Goal: Manage account settings

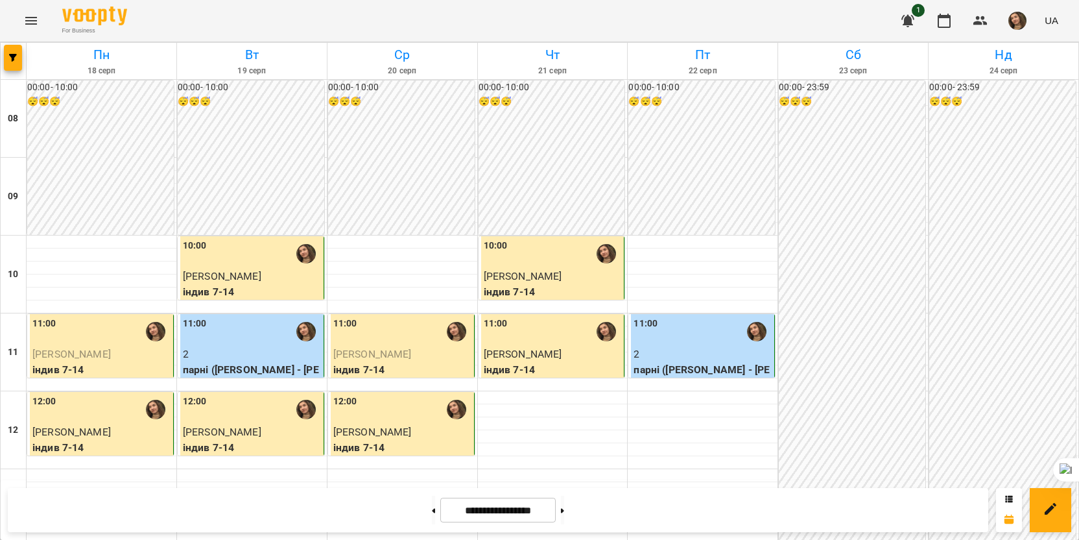
scroll to position [65, 0]
click at [1021, 21] on img "button" at bounding box center [1017, 21] width 18 height 18
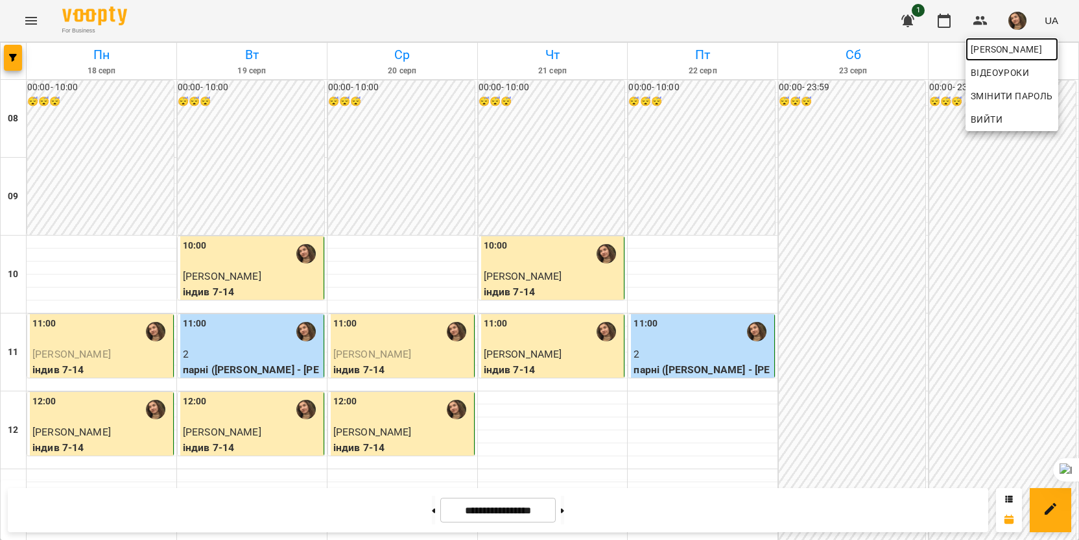
click at [995, 56] on span "[PERSON_NAME]" at bounding box center [1012, 50] width 82 height 16
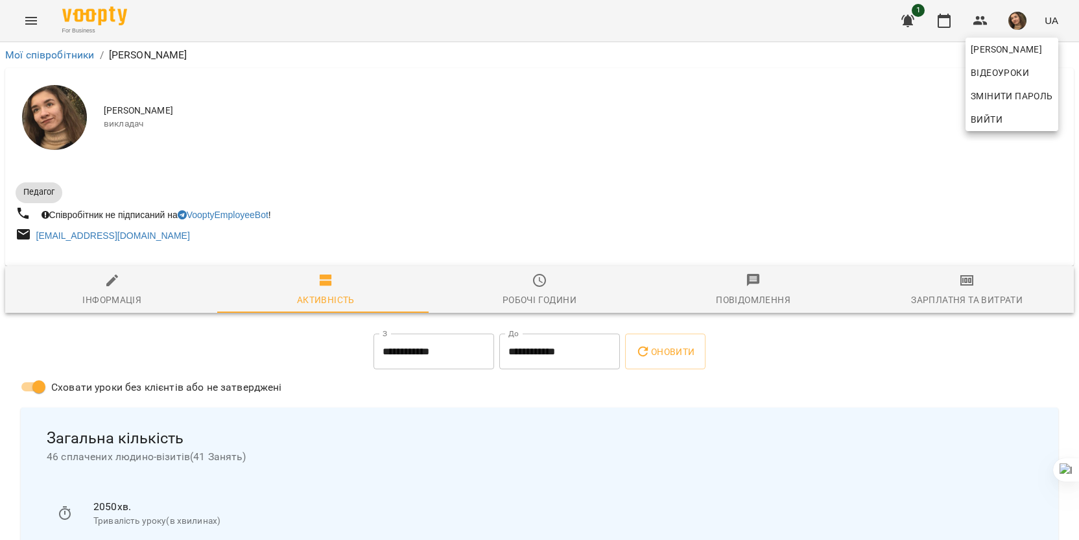
click at [94, 298] on div at bounding box center [539, 270] width 1079 height 540
click at [147, 301] on span "Інформація" at bounding box center [112, 289] width 198 height 35
select select "**"
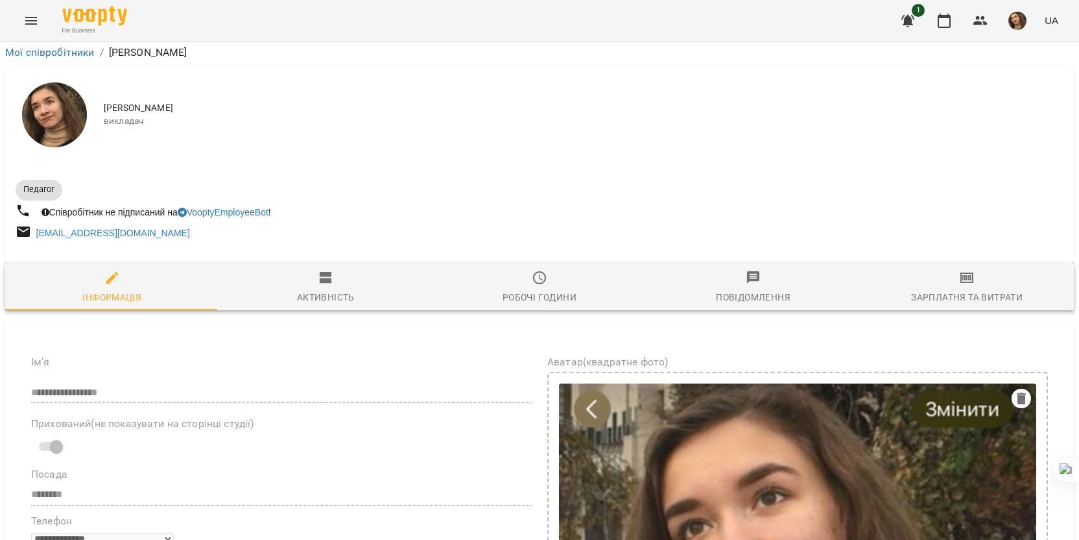
scroll to position [519, 0]
drag, startPoint x: 115, startPoint y: 288, endPoint x: 265, endPoint y: 309, distance: 152.0
click at [233, 329] on icon at bounding box center [236, 328] width 9 height 9
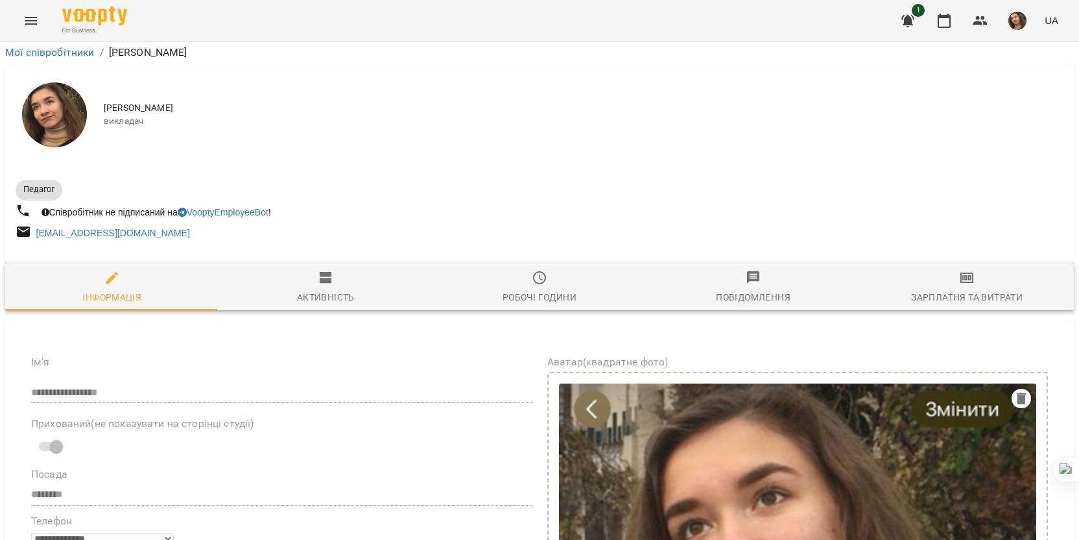
scroll to position [195, 0]
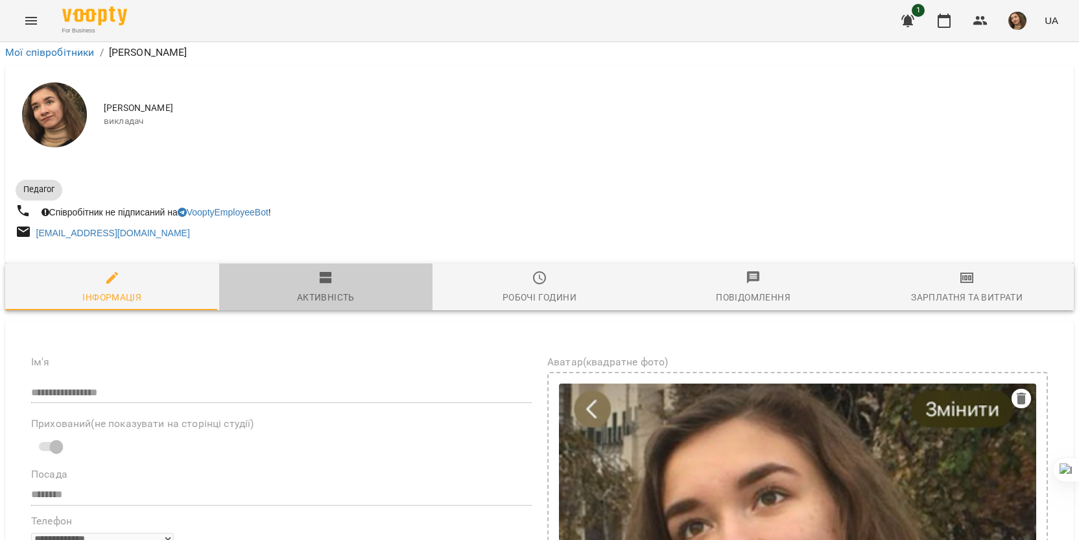
click at [335, 270] on span "Активність" at bounding box center [326, 287] width 198 height 35
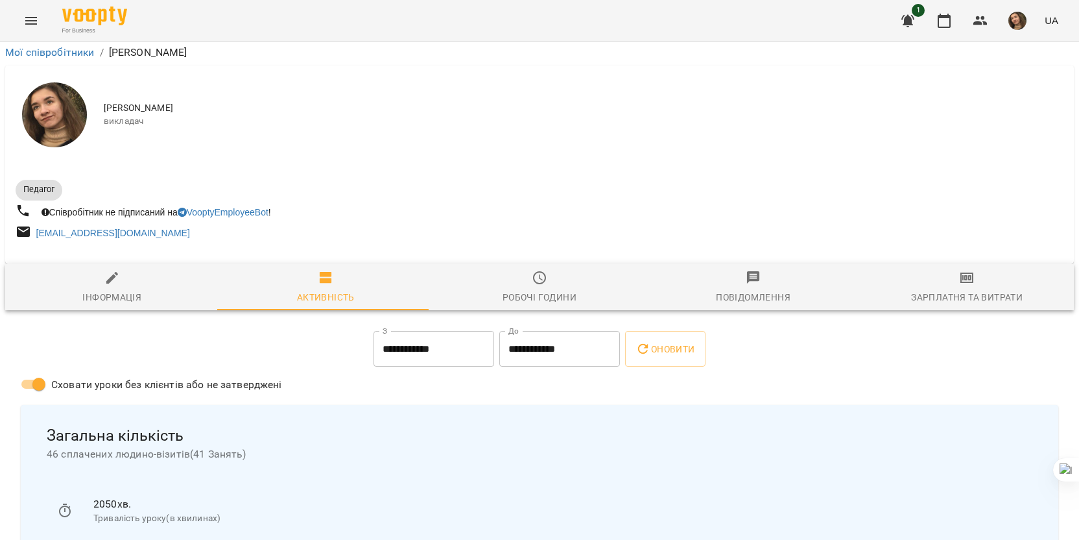
click at [961, 270] on icon "button" at bounding box center [967, 278] width 16 height 16
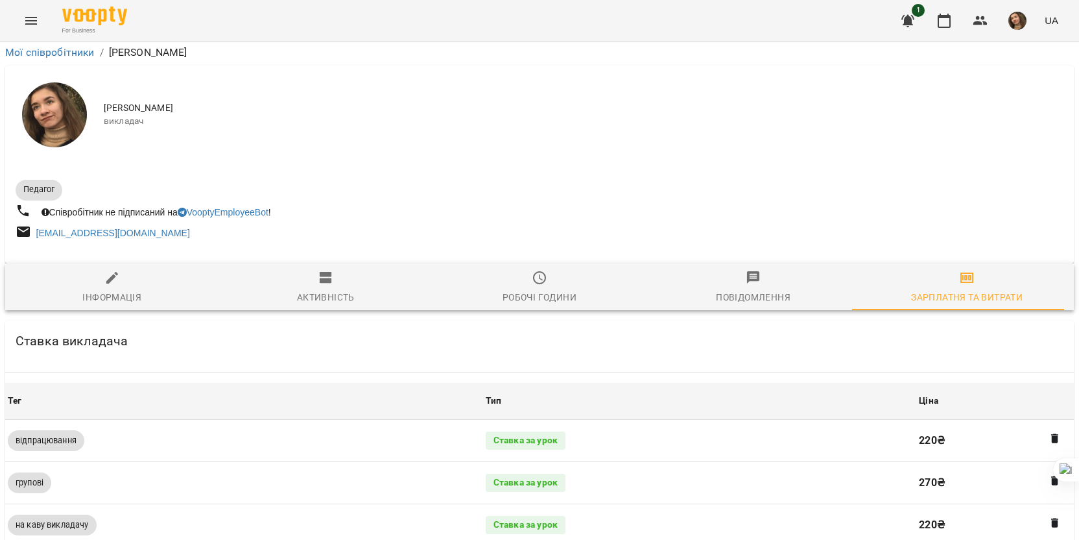
scroll to position [454, 0]
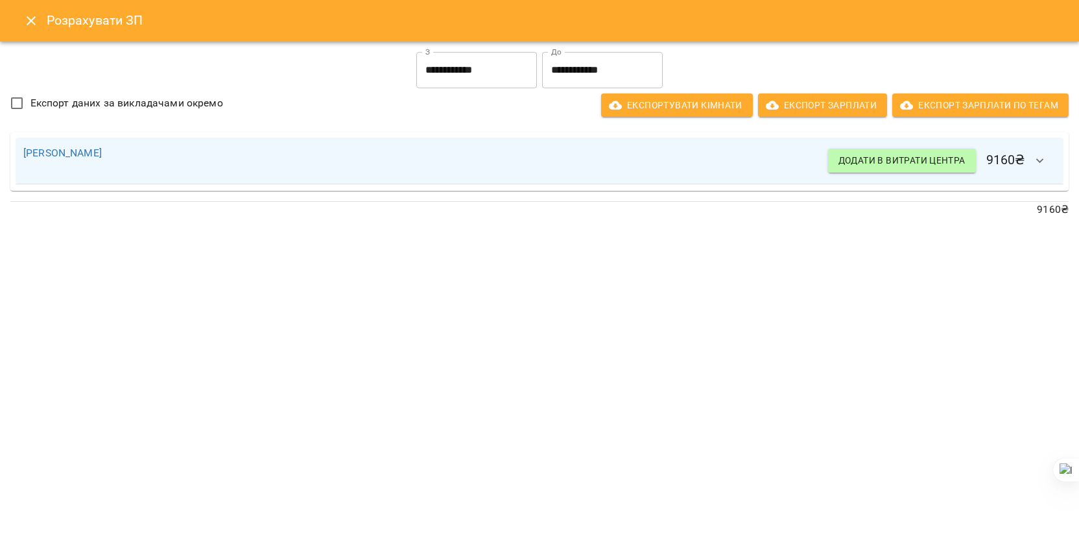
click at [45, 26] on button "Close" at bounding box center [31, 20] width 31 height 31
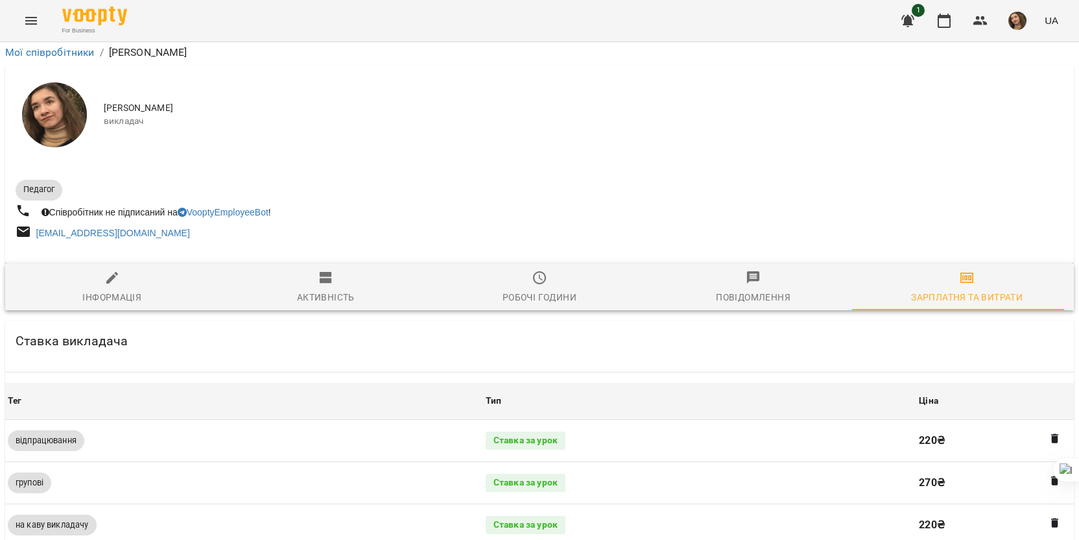
scroll to position [65, 0]
click at [115, 270] on icon "button" at bounding box center [112, 278] width 16 height 16
select select "**"
